Goal: Task Accomplishment & Management: Complete application form

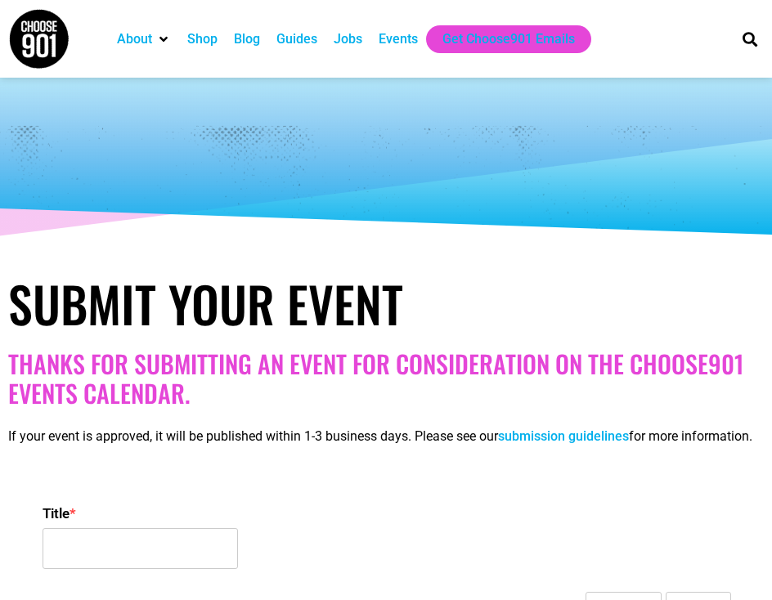
select select
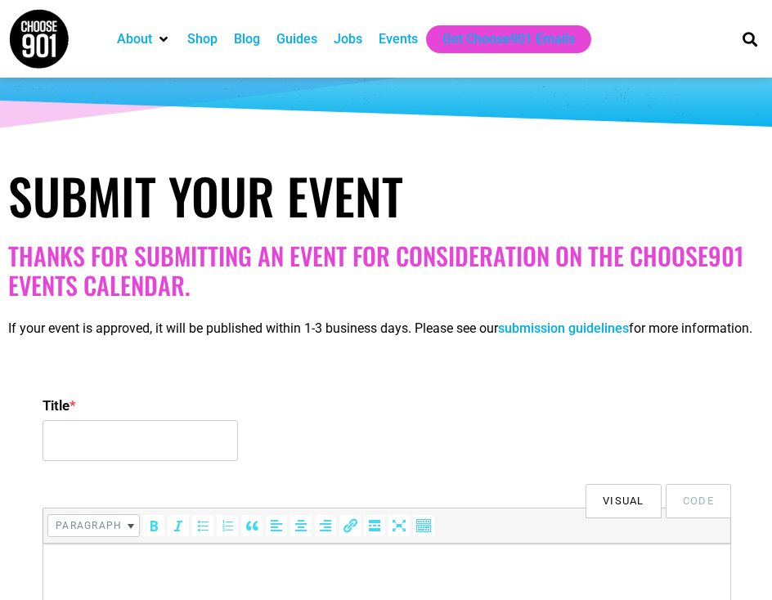
scroll to position [136, 0]
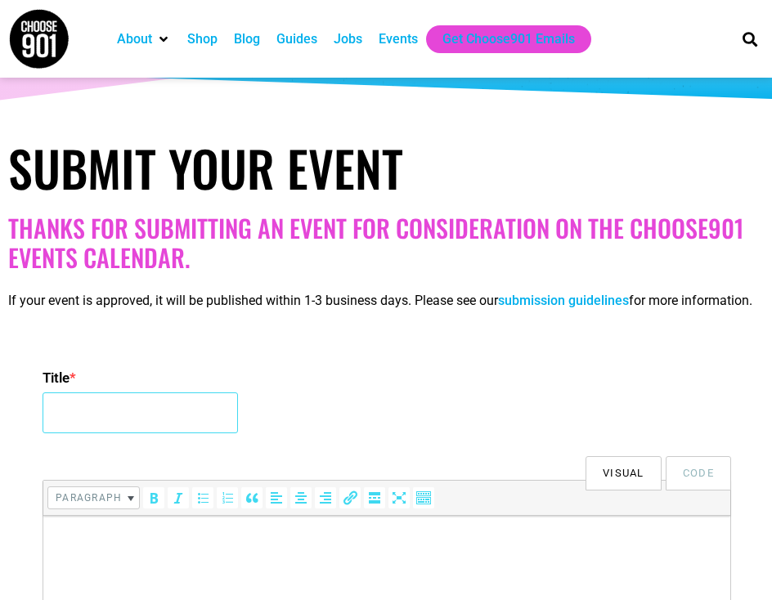
click at [146, 420] on input "Title *" at bounding box center [140, 413] width 195 height 41
type input "GLOBAL RESEARCH CONFERENCE ON GRAPHENE AND 2D MATERIALS"
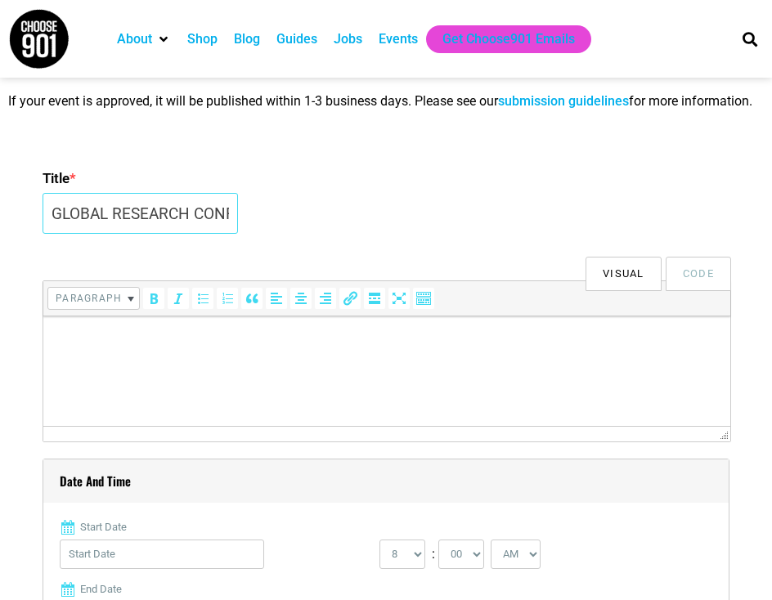
scroll to position [409, 0]
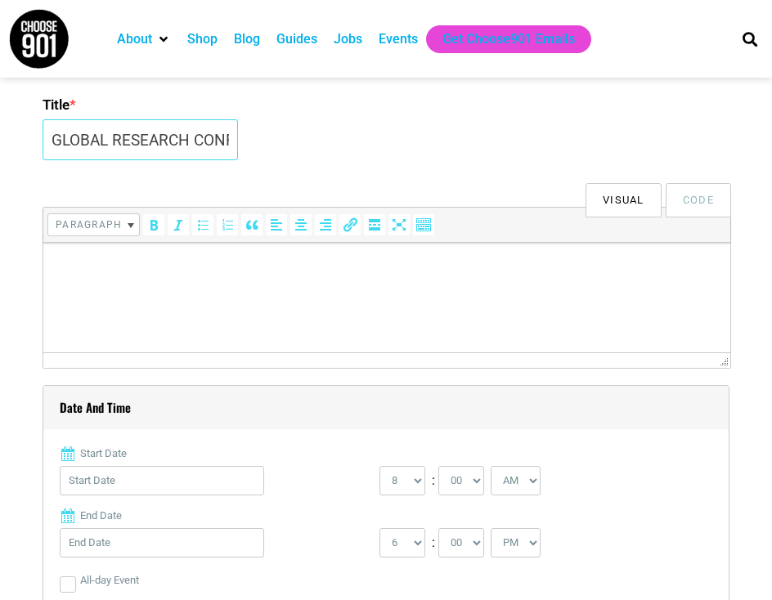
click at [197, 156] on input "GLOBAL RESEARCH CONFERENCE ON GRAPHENE AND 2D MATERIALS" at bounding box center [140, 139] width 195 height 41
click at [211, 269] on p at bounding box center [387, 266] width 671 height 20
click at [262, 289] on html at bounding box center [386, 266] width 687 height 46
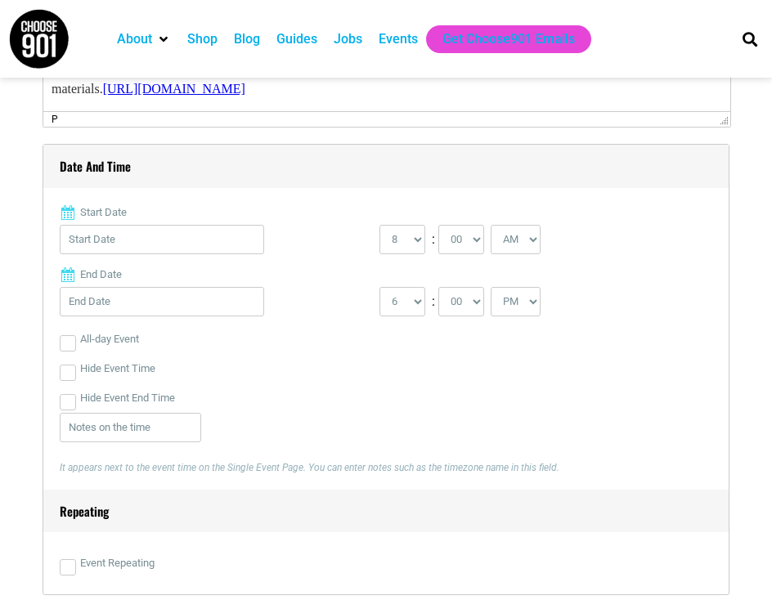
scroll to position [681, 0]
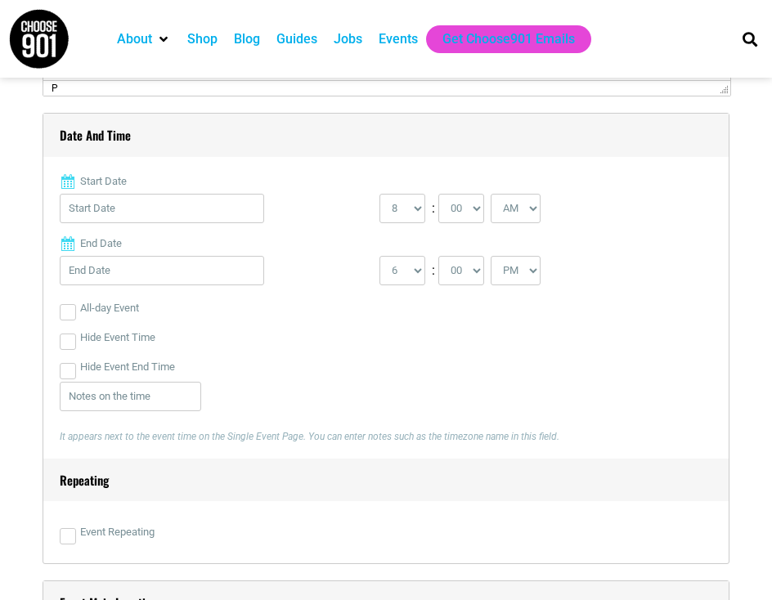
click at [204, 223] on input "Start Date" at bounding box center [162, 208] width 204 height 29
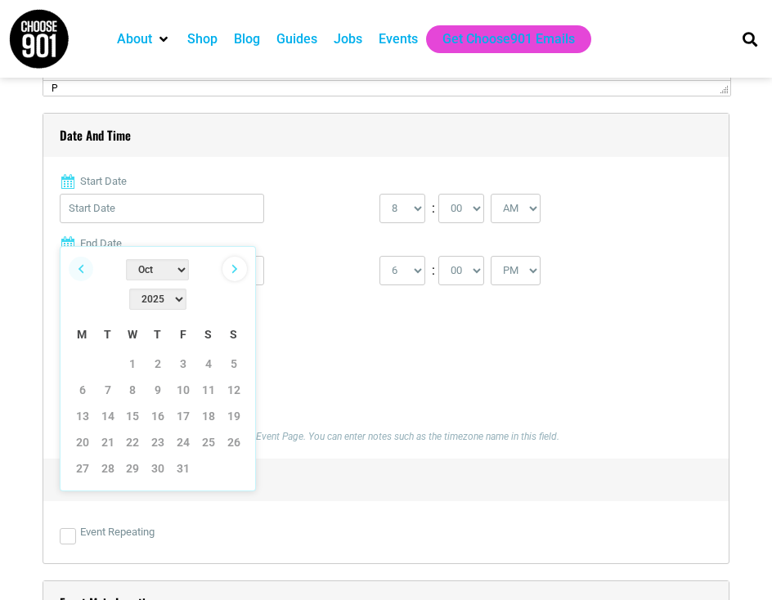
click at [232, 265] on link "Next" at bounding box center [234, 269] width 25 height 25
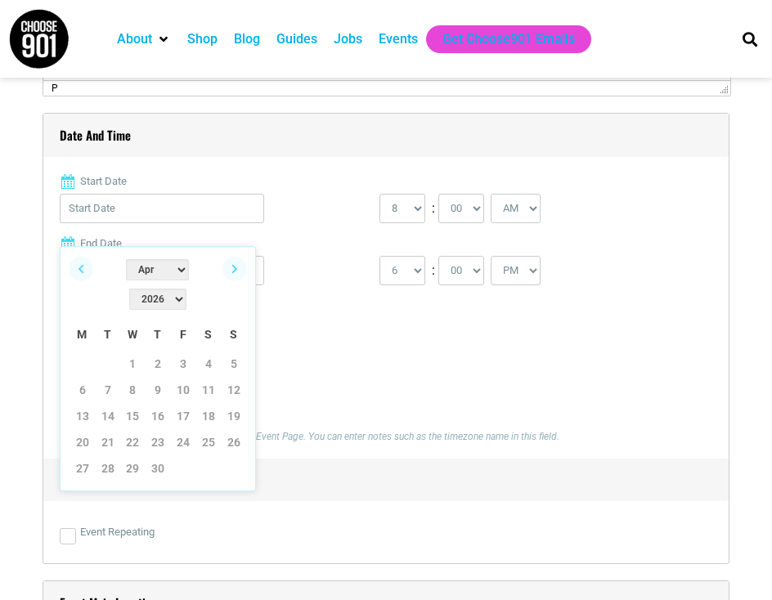
click at [232, 265] on link "Next" at bounding box center [234, 269] width 25 height 25
click at [81, 270] on link "Previous" at bounding box center [81, 269] width 25 height 25
click at [90, 430] on link "20" at bounding box center [82, 442] width 25 height 25
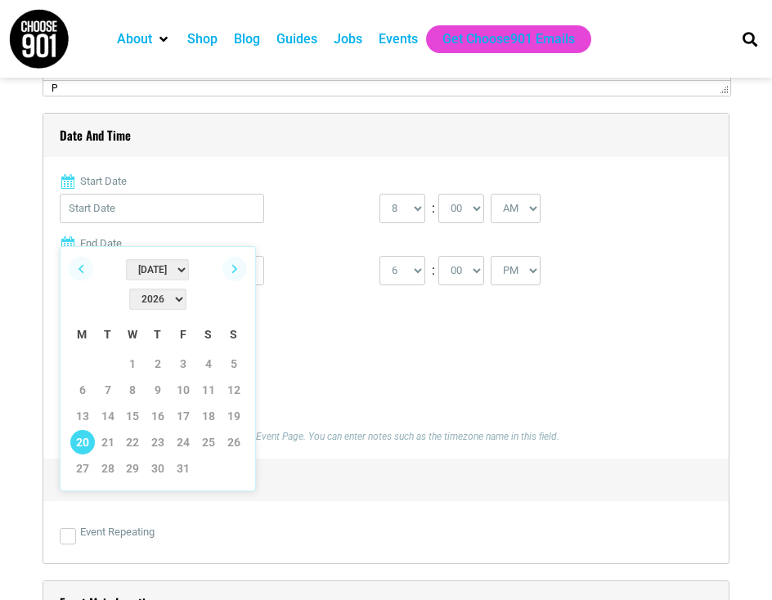
type input "[DATE]"
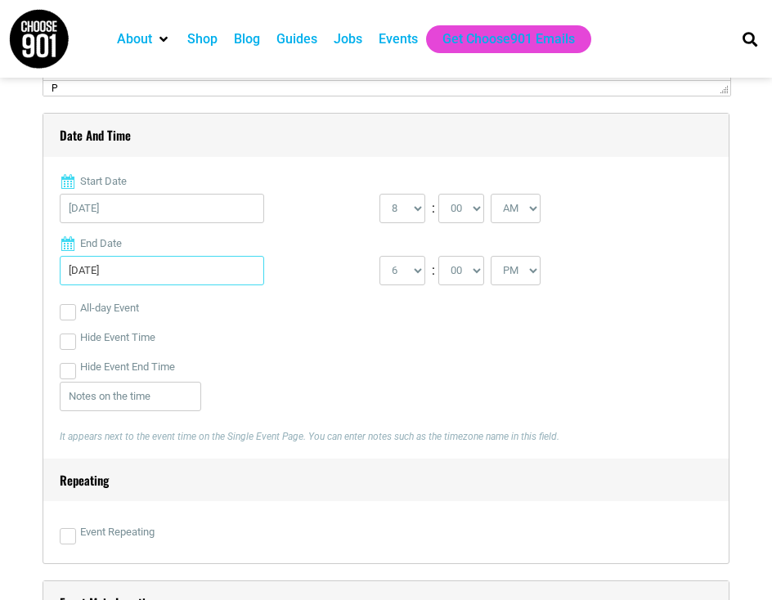
click at [157, 285] on input "[DATE]" at bounding box center [162, 270] width 204 height 29
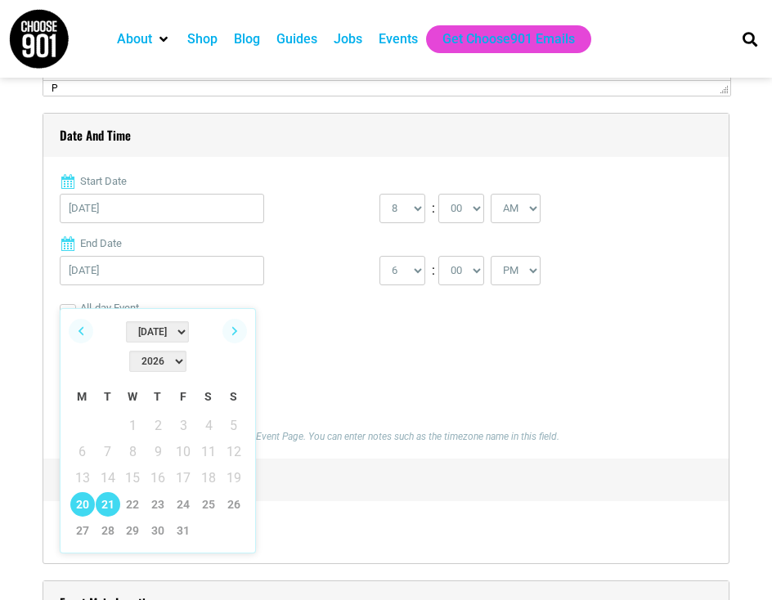
click at [98, 492] on link "21" at bounding box center [108, 504] width 25 height 25
type input "[DATE]"
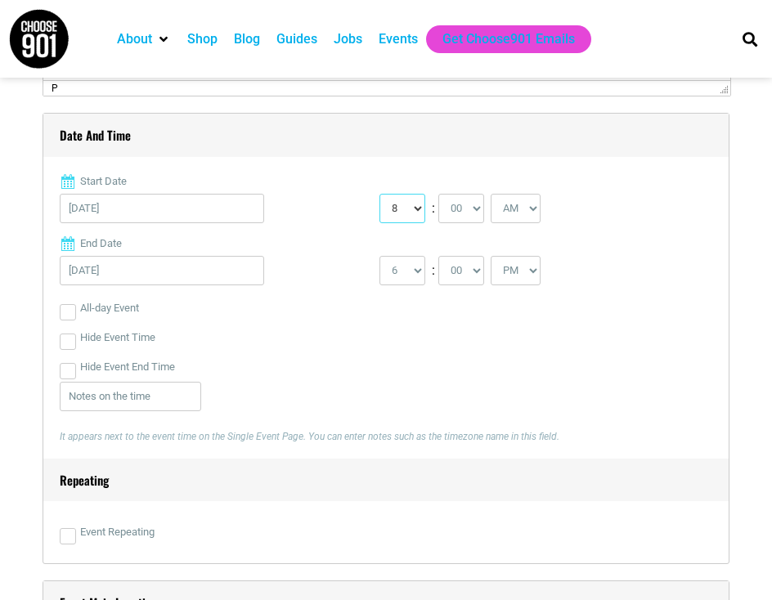
click at [414, 223] on select "0 1 2 3 4 5 6 7 8 9 10 11 12" at bounding box center [402, 208] width 46 height 29
select select "9"
click at [379, 213] on select "0 1 2 3 4 5 6 7 8 9 10 11 12" at bounding box center [402, 208] width 46 height 29
click at [406, 285] on select "1 2 3 4 5 6 7 8 9 10 11 12" at bounding box center [402, 270] width 46 height 29
click at [379, 275] on select "1 2 3 4 5 6 7 8 9 10 11 12" at bounding box center [402, 270] width 46 height 29
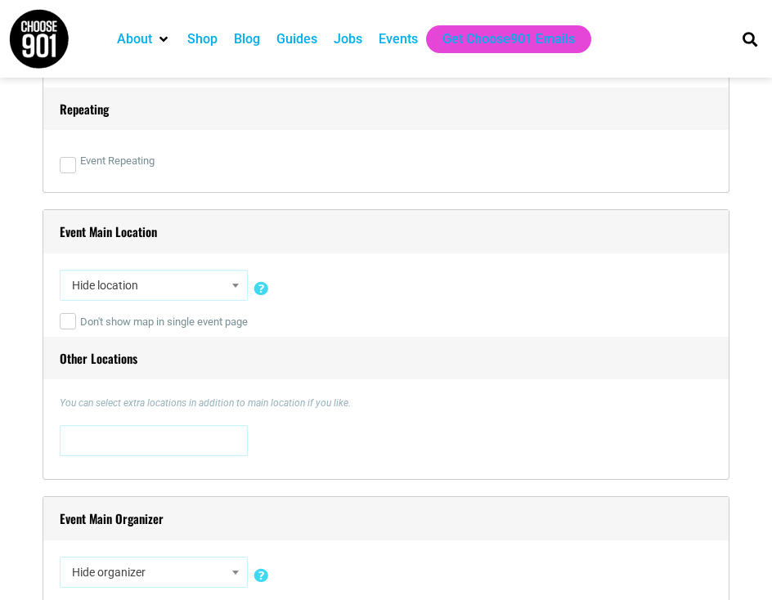
scroll to position [1227, 0]
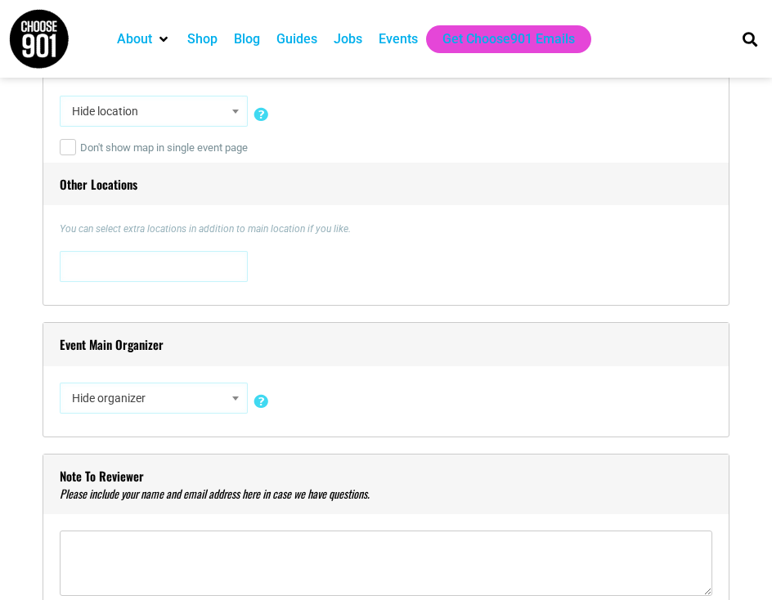
click at [141, 278] on span at bounding box center [153, 265] width 177 height 26
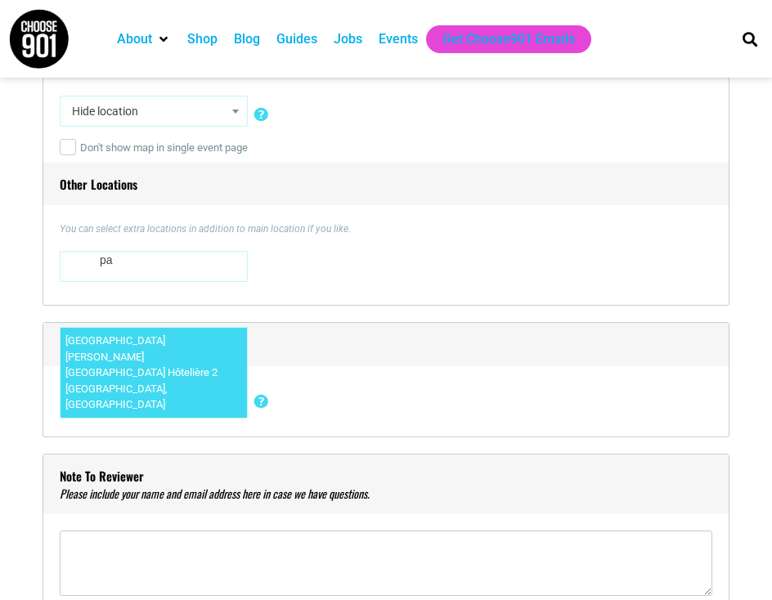
type textarea "p"
type textarea "[GEOGRAPHIC_DATA]"
select select "5265"
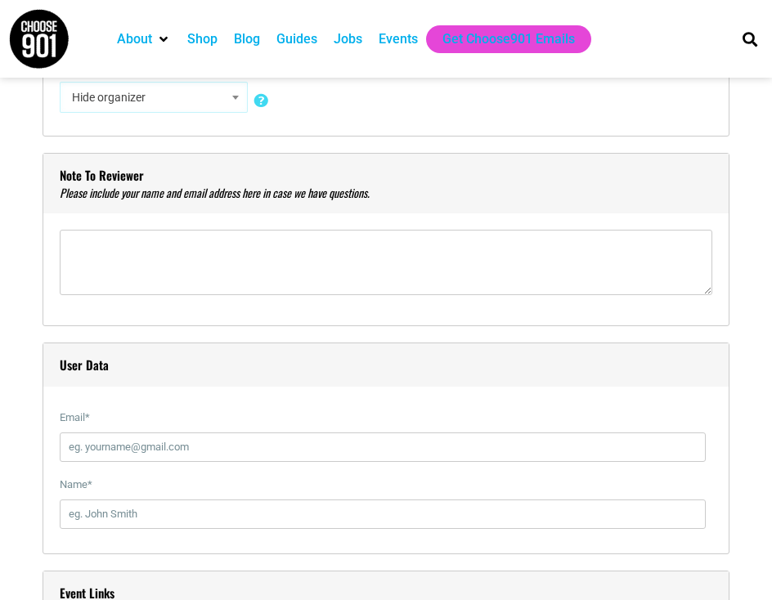
scroll to position [1636, 0]
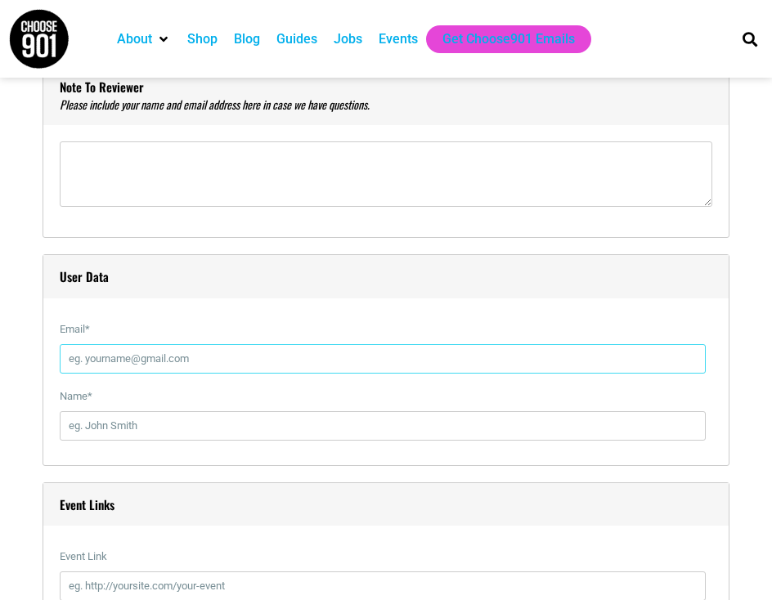
click at [141, 374] on input "Email *" at bounding box center [383, 358] width 646 height 29
type input "[EMAIL_ADDRESS][DOMAIN_NAME]"
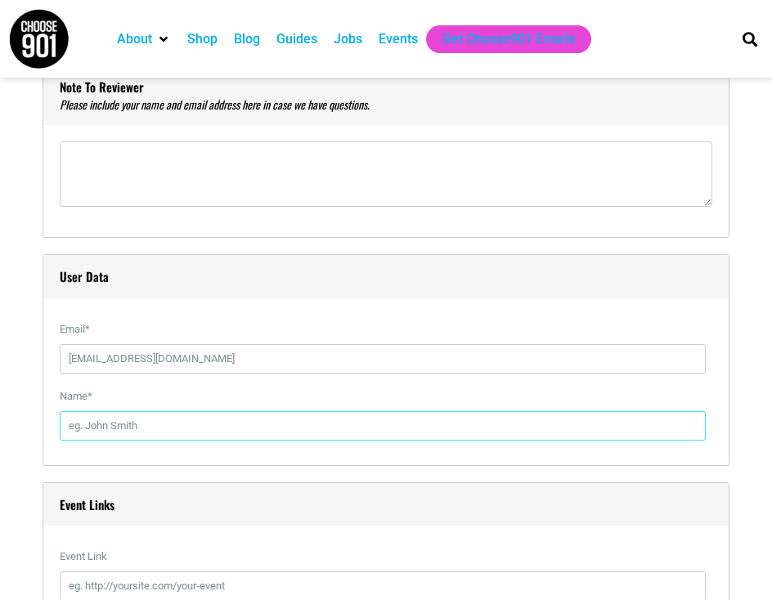
click at [148, 439] on input "Name *" at bounding box center [383, 425] width 646 height 29
type input "[PERSON_NAME]"
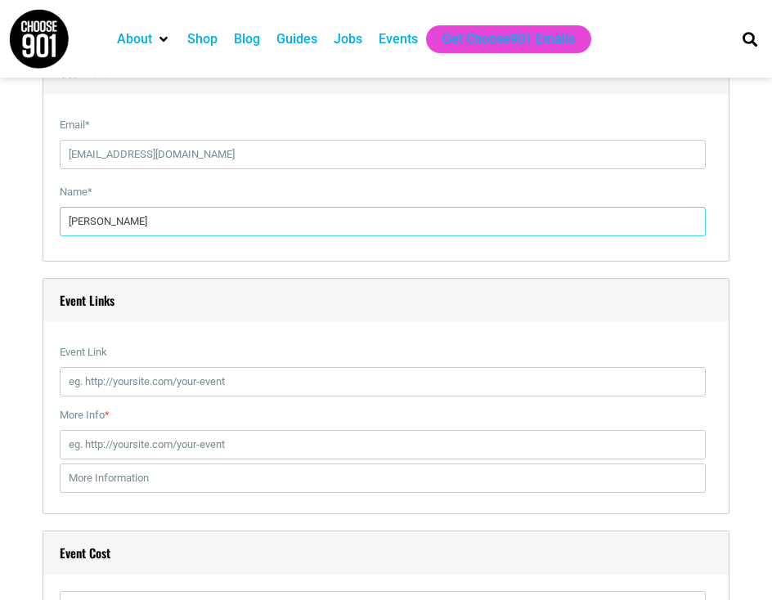
scroll to position [1908, 0]
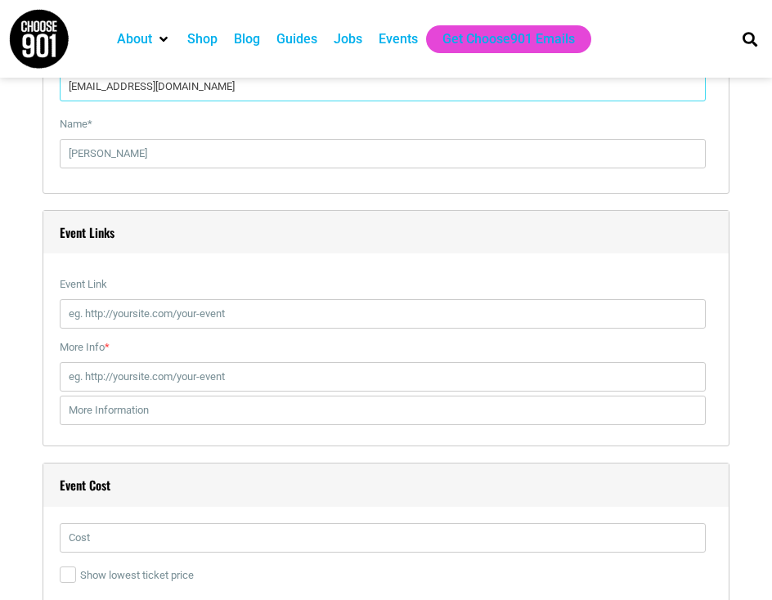
drag, startPoint x: 236, startPoint y: 110, endPoint x: -36, endPoint y: 109, distance: 272.3
click at [0, 109] on html "About Contact Us Donate Shop Blog Guides Jobs Events Get Choose901 Emails Searc…" at bounding box center [386, 169] width 772 height 4155
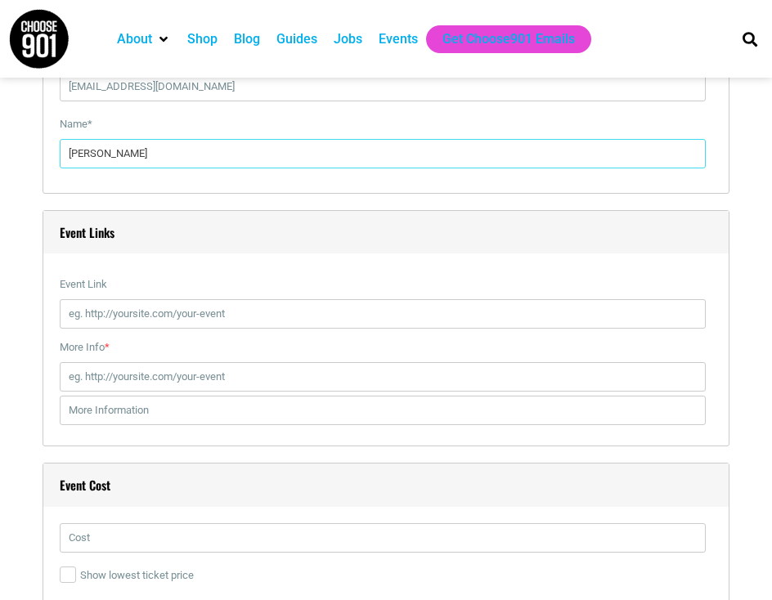
click at [231, 194] on div "User Data Email * [EMAIL_ADDRESS][DOMAIN_NAME] Name * [PERSON_NAME]" at bounding box center [386, 88] width 687 height 212
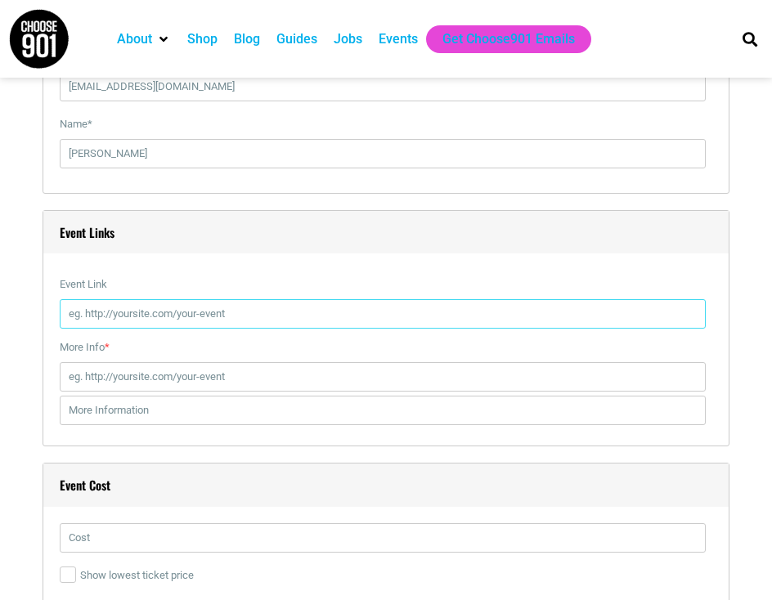
click at [190, 328] on input "Event Link" at bounding box center [383, 313] width 646 height 29
click at [192, 324] on input "Event Link" at bounding box center [383, 313] width 646 height 29
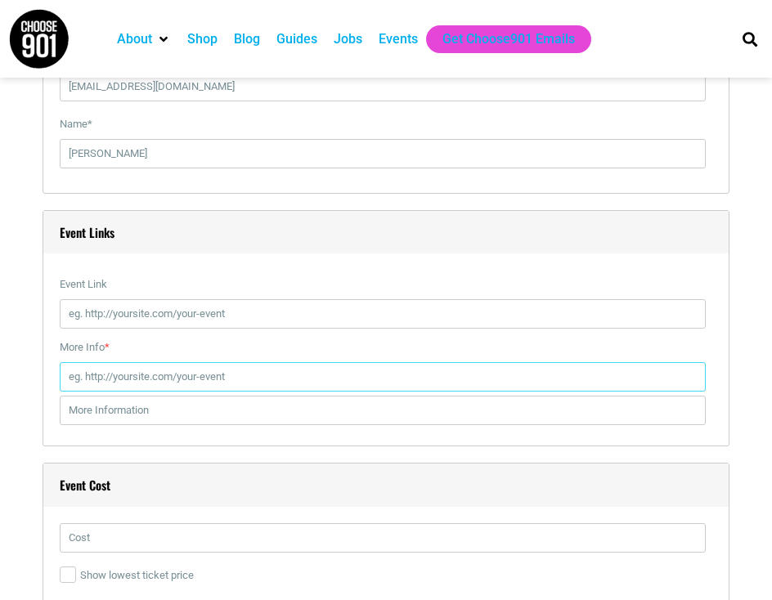
click at [189, 392] on input "More Info *" at bounding box center [383, 376] width 646 height 29
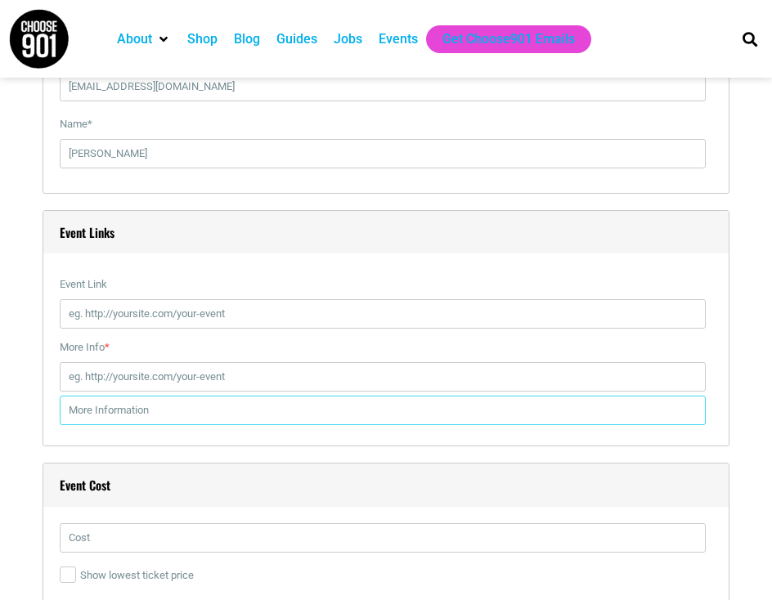
click at [203, 421] on input "text" at bounding box center [383, 410] width 646 height 29
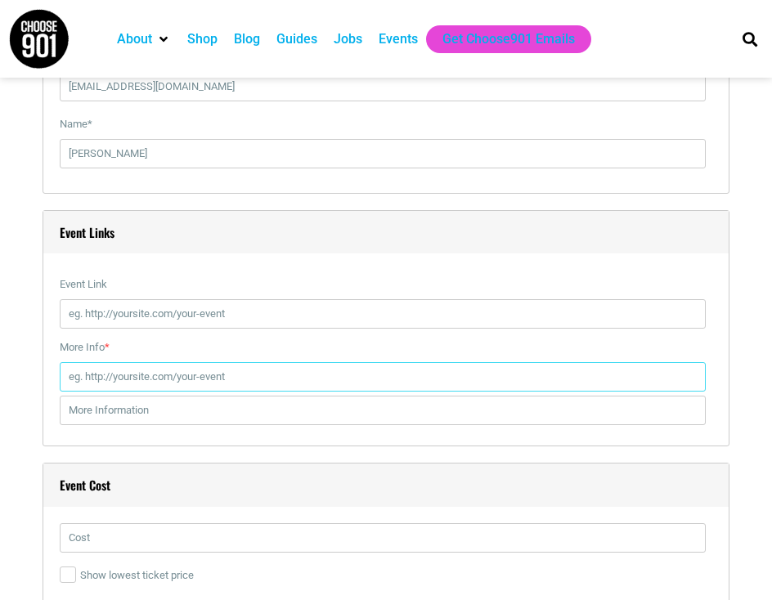
click at [214, 392] on input "More Info *" at bounding box center [383, 376] width 646 height 29
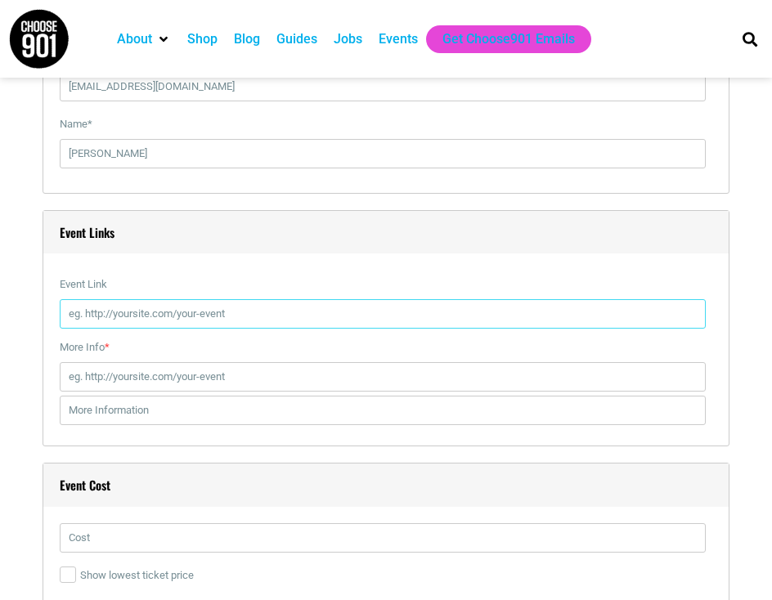
click at [226, 329] on input "Event Link" at bounding box center [383, 313] width 646 height 29
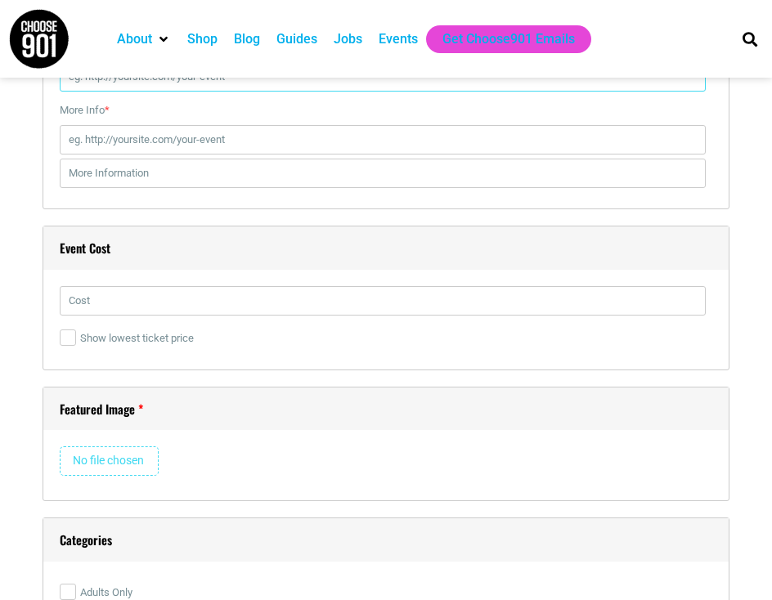
scroll to position [2180, 0]
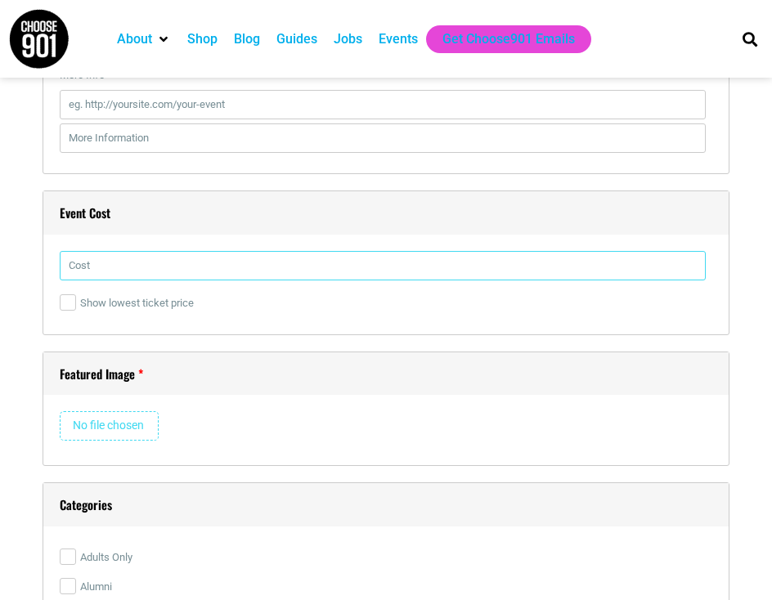
click at [155, 281] on input "text" at bounding box center [383, 265] width 646 height 29
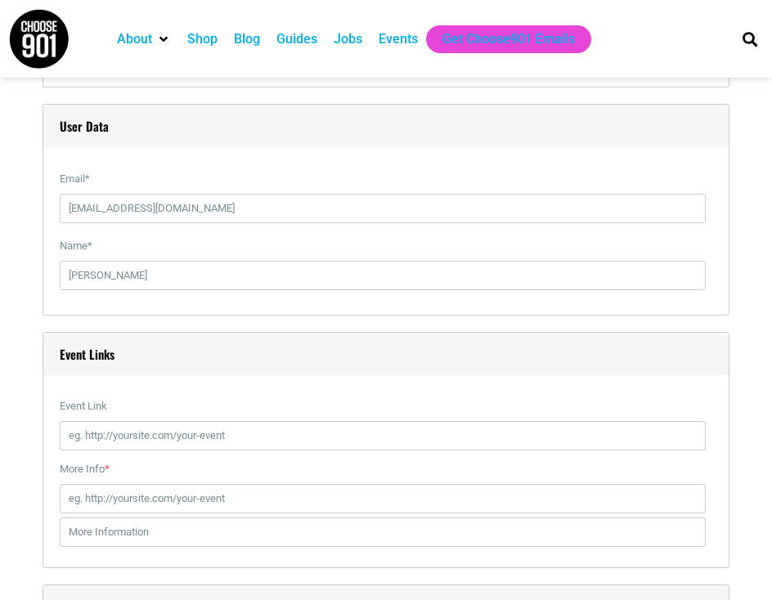
scroll to position [1771, 0]
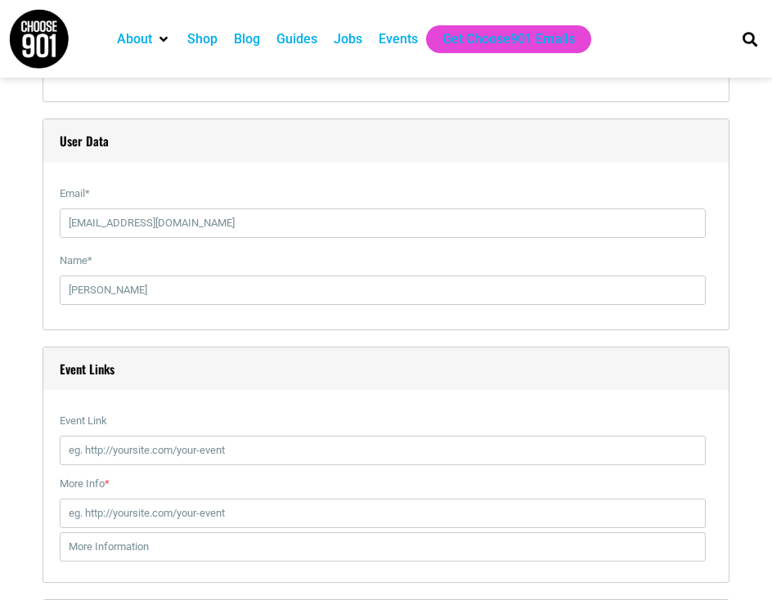
type input "799$"
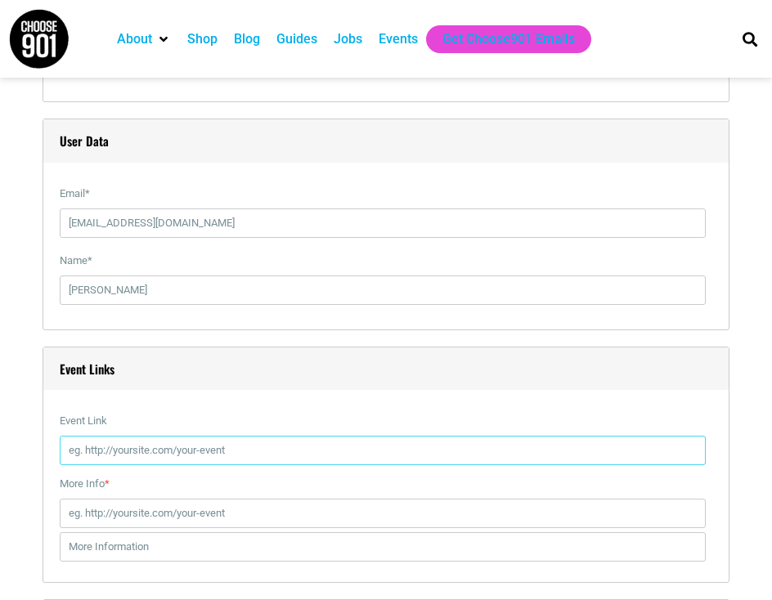
click at [124, 465] on input "Event Link" at bounding box center [383, 450] width 646 height 29
click at [134, 465] on input "Event Link" at bounding box center [383, 450] width 646 height 29
type input "v"
paste input "[URL][DOMAIN_NAME]"
type input "[URL][DOMAIN_NAME]"
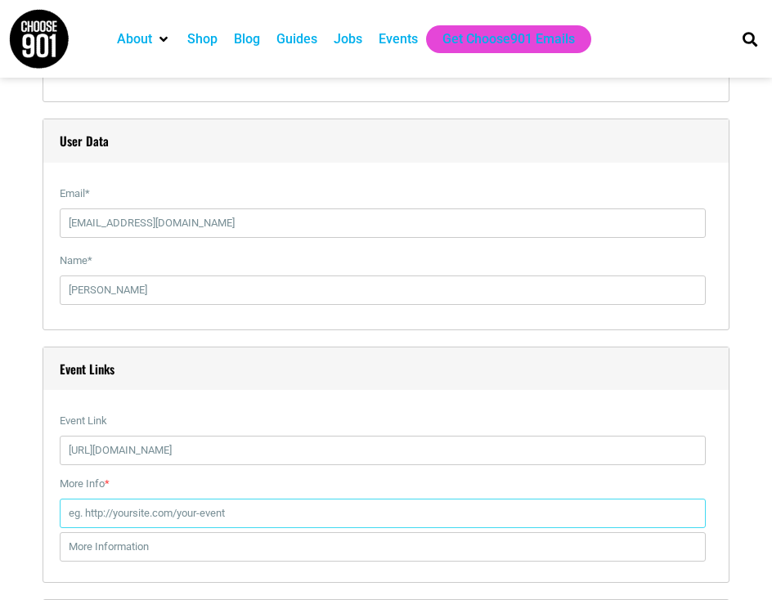
click at [159, 523] on input "More Info *" at bounding box center [383, 513] width 646 height 29
click at [213, 528] on input "More Info *" at bounding box center [383, 513] width 646 height 29
paste input "[URL][DOMAIN_NAME]"
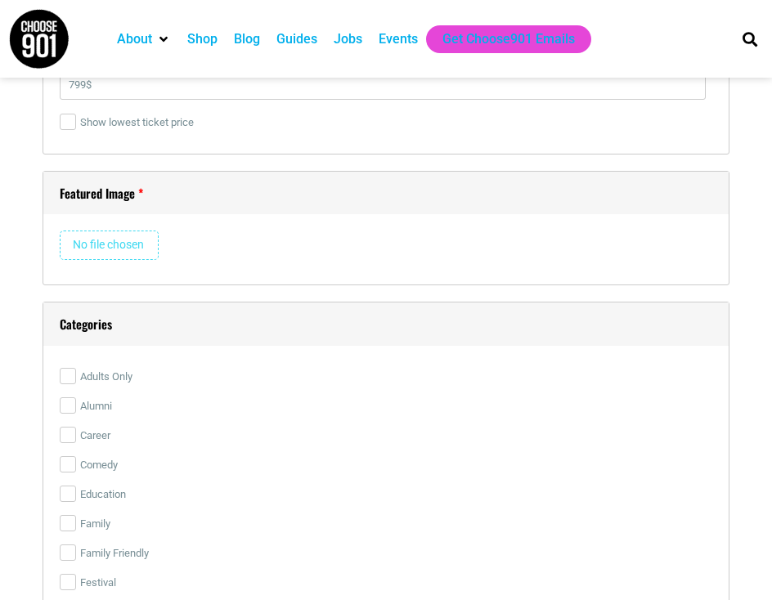
scroll to position [2453, 0]
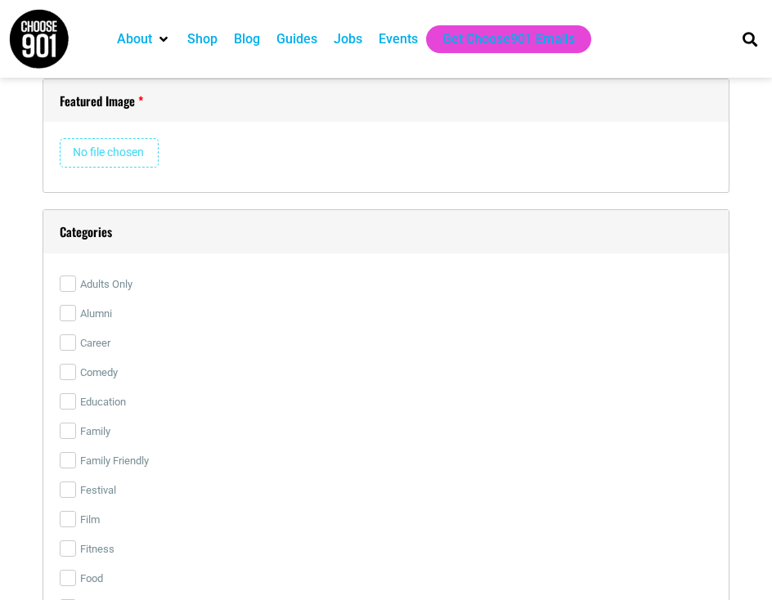
type input "[URL][DOMAIN_NAME]"
click at [92, 160] on input "file" at bounding box center [109, 152] width 99 height 29
type input "C:\fakepath\WhatsApp Image [DATE] at 13.19.57_68ba4fe2.jpg"
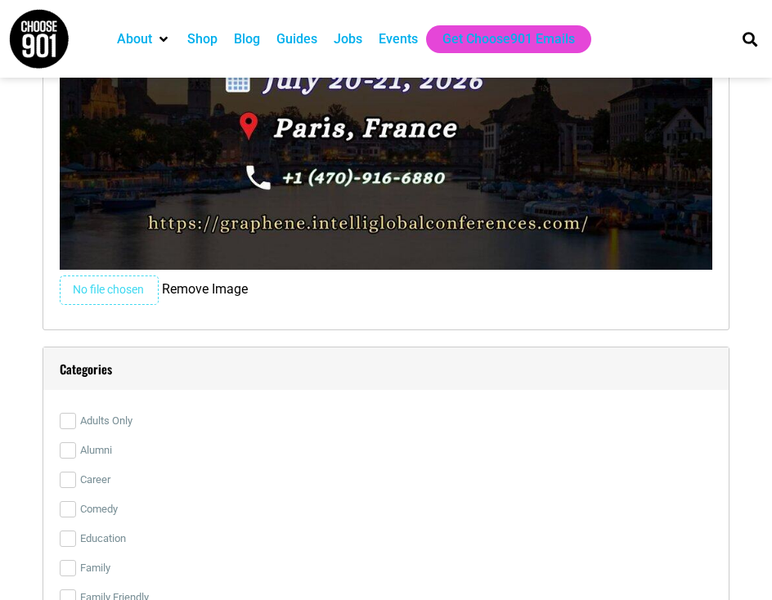
scroll to position [3507, 0]
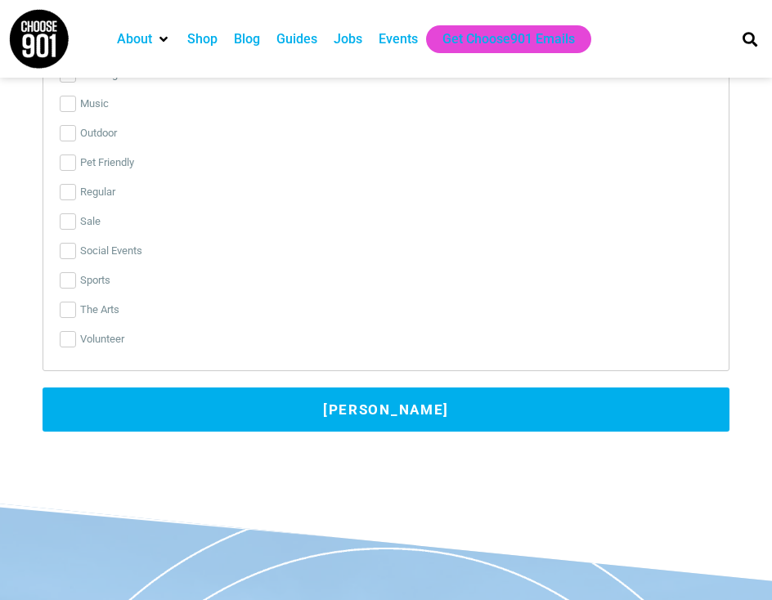
click at [206, 423] on button "[PERSON_NAME]" at bounding box center [386, 410] width 687 height 44
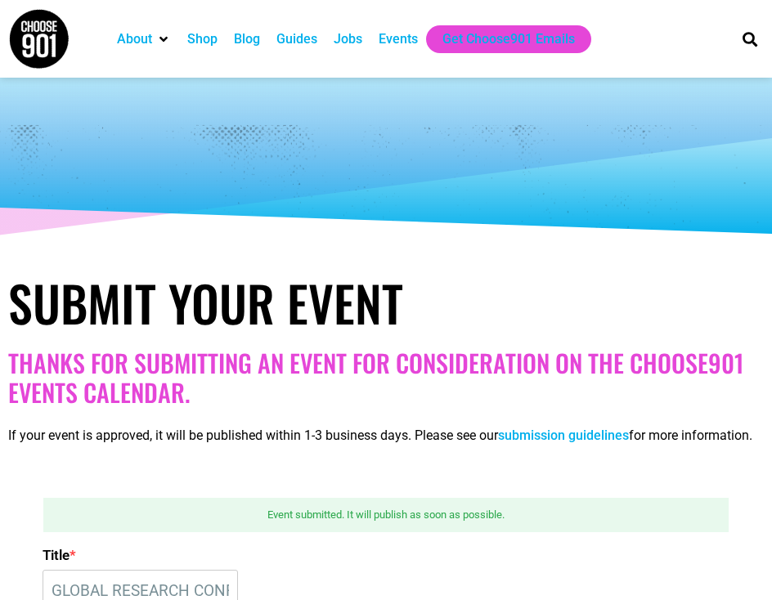
scroll to position [0, 0]
